Goal: Task Accomplishment & Management: Complete application form

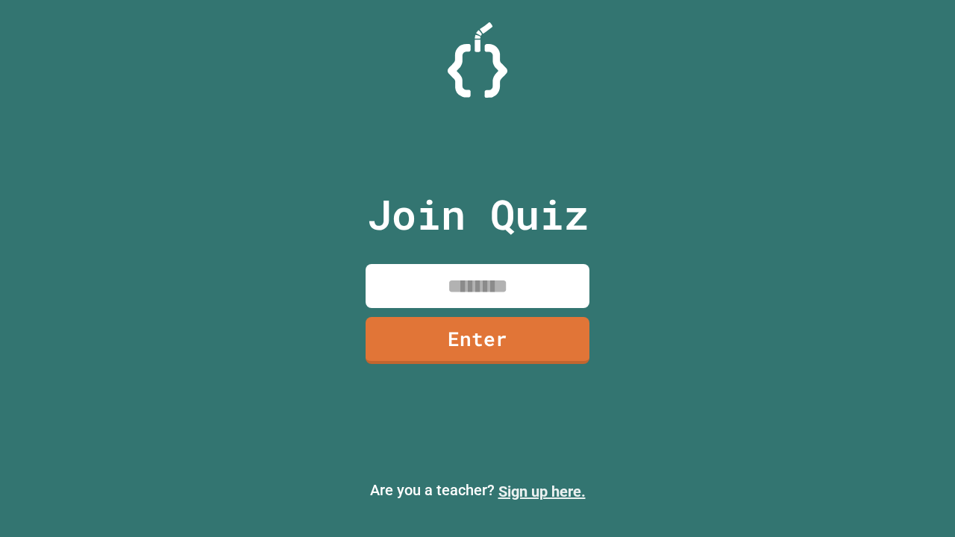
click at [542, 492] on link "Sign up here." at bounding box center [542, 492] width 87 height 18
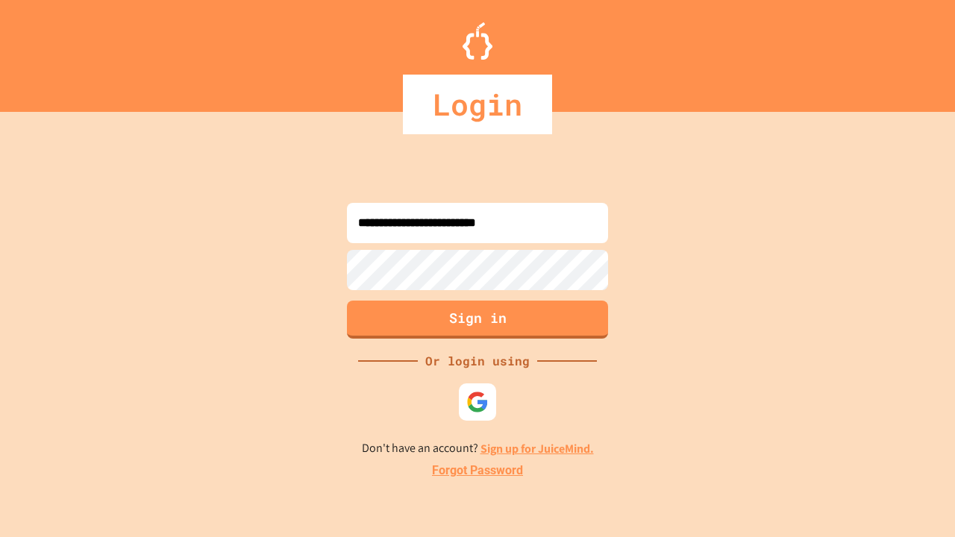
type input "**********"
